Goal: Find specific page/section: Find specific page/section

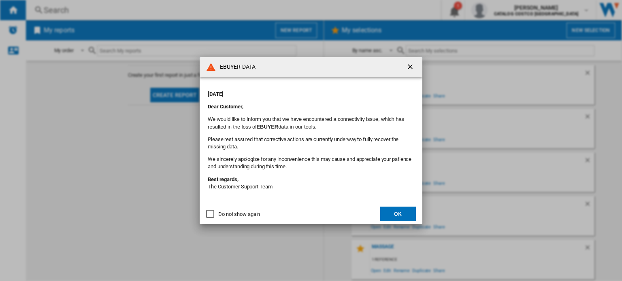
click at [401, 222] on md-dialog-actions "Do not show again OK" at bounding box center [310, 214] width 223 height 20
click at [402, 215] on button "OK" at bounding box center [398, 214] width 36 height 15
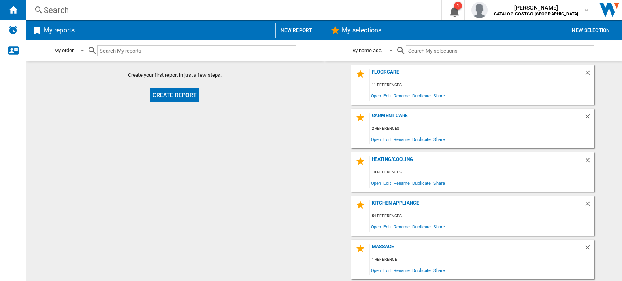
click at [73, 11] on div "Search" at bounding box center [232, 9] width 376 height 11
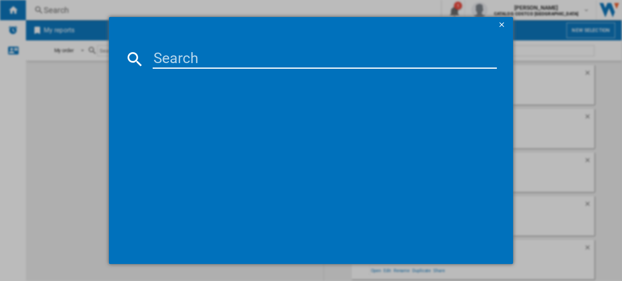
click at [171, 50] on input at bounding box center [325, 58] width 344 height 19
paste input "FQI60KD"
type input "FQI60KD"
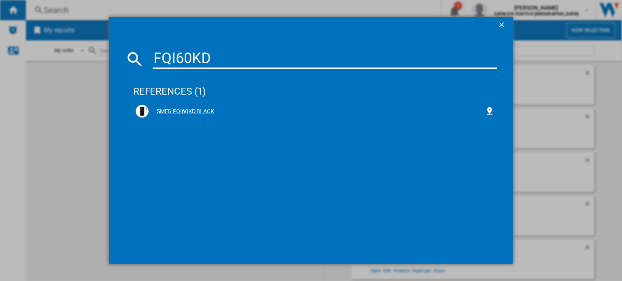
click at [204, 112] on div "SMEG FQI60KD BLACK" at bounding box center [317, 112] width 336 height 8
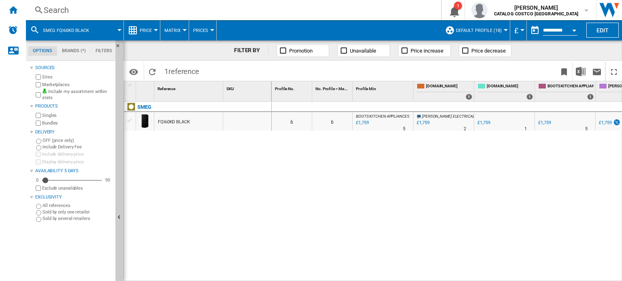
click at [67, 15] on div "Search" at bounding box center [232, 9] width 376 height 11
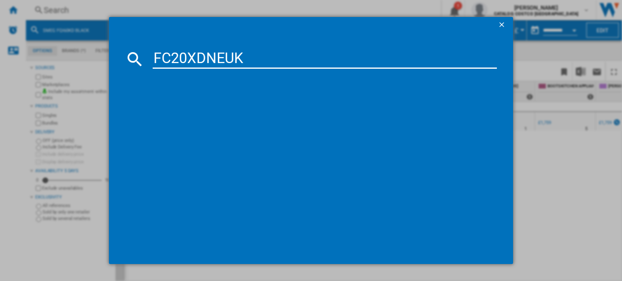
type input "FC20XDNEUK"
